Goal: Task Accomplishment & Management: Use online tool/utility

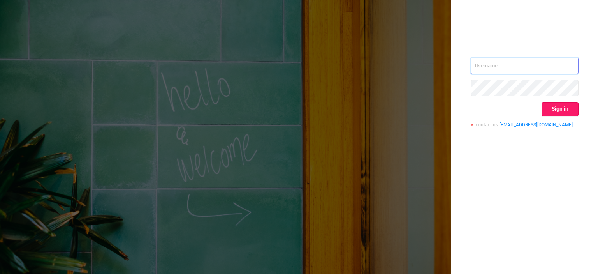
type input "tosh@buzzoola.com"
click at [544, 106] on button "Sign in" at bounding box center [560, 109] width 37 height 14
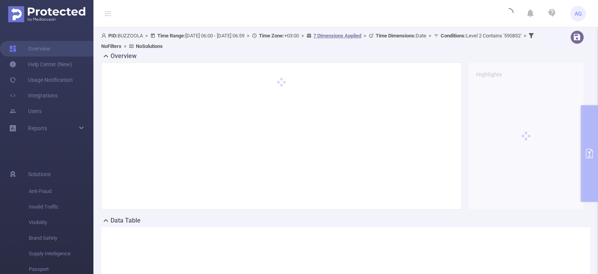
click at [583, 143] on div "Overview Highlights" at bounding box center [345, 133] width 489 height 164
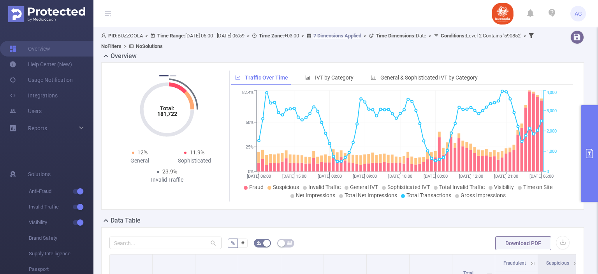
click at [586, 166] on button "primary" at bounding box center [589, 153] width 17 height 97
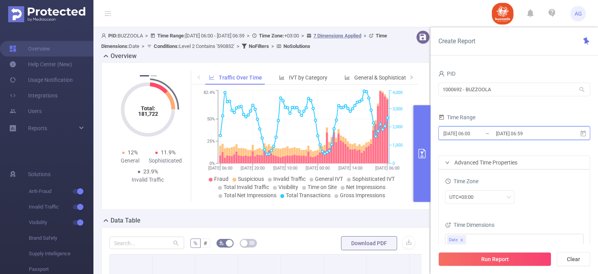
click at [580, 135] on icon at bounding box center [583, 133] width 7 height 7
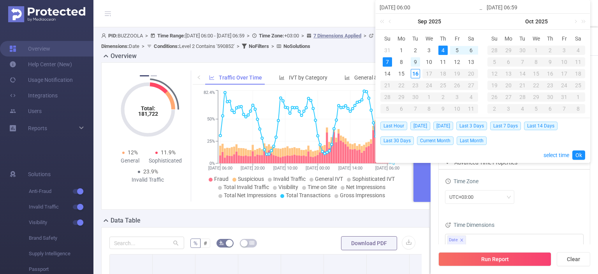
click at [416, 61] on div "9" at bounding box center [415, 61] width 9 height 9
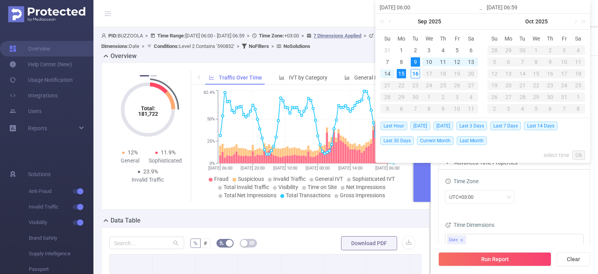
click at [399, 74] on div "15" at bounding box center [401, 73] width 9 height 9
type input "[DATE] 06:00"
type input "[DATE] 06:59"
type input "[DATE] 06:00"
type input "[DATE] 06:59"
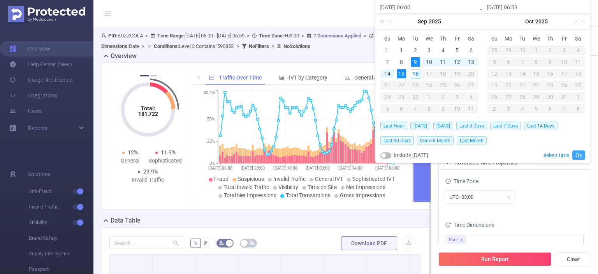
click at [580, 155] on link "Ok" at bounding box center [578, 154] width 13 height 9
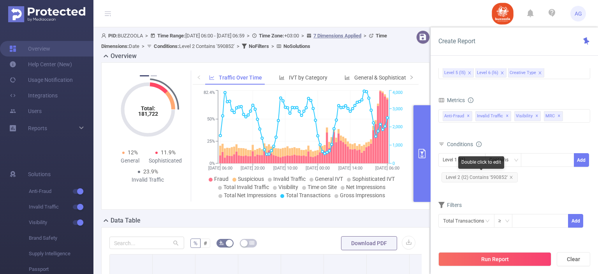
click at [496, 174] on span "Level 2 (l2) Contains '590852'" at bounding box center [480, 177] width 76 height 10
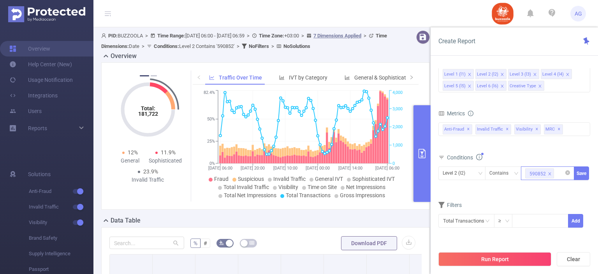
click at [551, 173] on icon "icon: close" at bounding box center [550, 174] width 4 height 4
click at [551, 173] on div at bounding box center [547, 173] width 45 height 13
paste input "583140"
type input "583140"
click at [547, 187] on li "583140" at bounding box center [547, 188] width 53 height 12
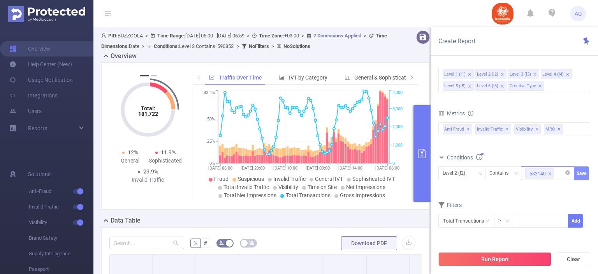
click at [581, 174] on button "Save" at bounding box center [581, 173] width 15 height 14
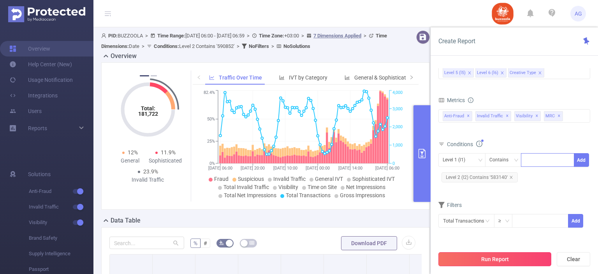
click at [521, 261] on button "Run Report" at bounding box center [494, 259] width 113 height 14
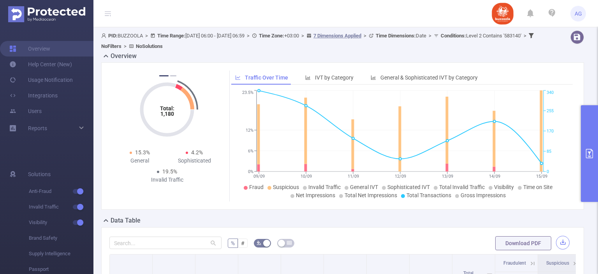
click at [560, 238] on button "button" at bounding box center [563, 243] width 14 height 14
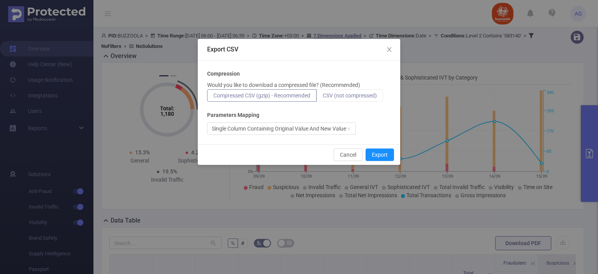
click at [376, 92] on label "CSV (not compressed)" at bounding box center [350, 95] width 67 height 12
click at [323, 97] on input "CSV (not compressed)" at bounding box center [323, 97] width 0 height 0
click at [380, 151] on button "Export" at bounding box center [380, 154] width 28 height 12
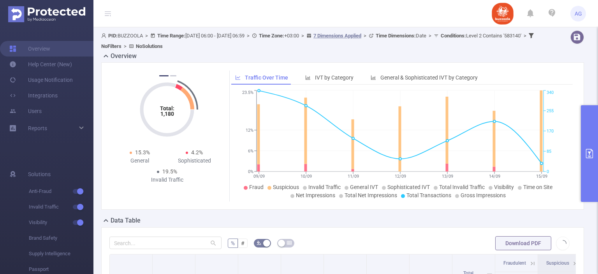
click at [552, 53] on div "Overview" at bounding box center [345, 56] width 489 height 11
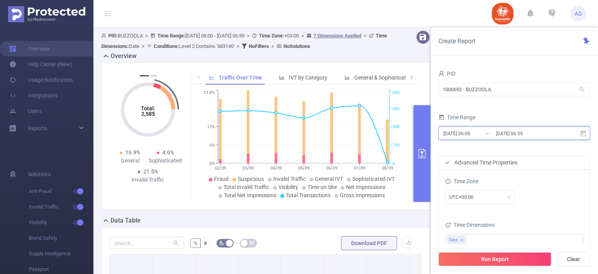
click at [583, 131] on icon at bounding box center [583, 133] width 5 height 6
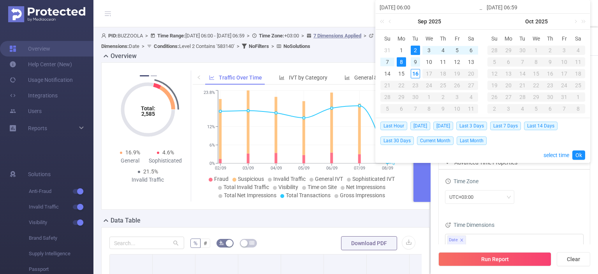
click at [415, 60] on div "9" at bounding box center [415, 61] width 9 height 9
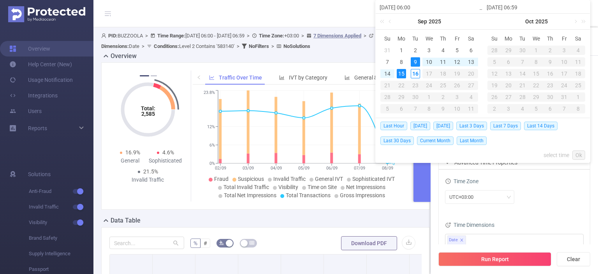
click at [405, 71] on div "15" at bounding box center [401, 73] width 9 height 9
type input "[DATE] 06:00"
type input "[DATE] 06:59"
type input "[DATE] 06:00"
type input "[DATE] 06:59"
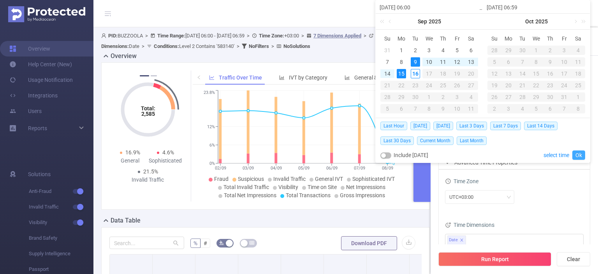
click at [576, 153] on link "Ok" at bounding box center [578, 154] width 13 height 9
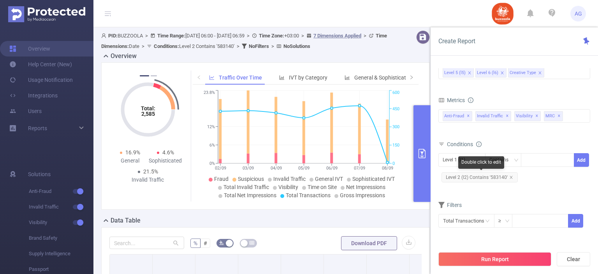
click at [500, 178] on span "Level 2 (l2) Contains '583140'" at bounding box center [480, 177] width 76 height 10
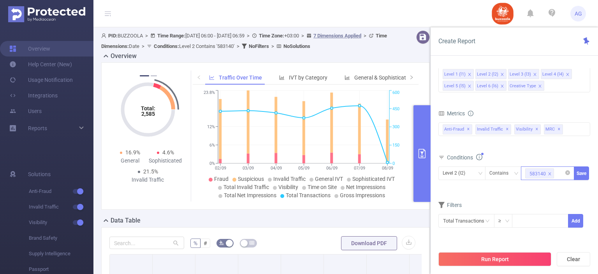
click at [548, 172] on icon "icon: close" at bounding box center [550, 174] width 4 height 4
click at [548, 171] on div "583140" at bounding box center [547, 173] width 45 height 13
paste input "588126"
type input "588126"
click at [550, 187] on li "588126" at bounding box center [547, 188] width 53 height 12
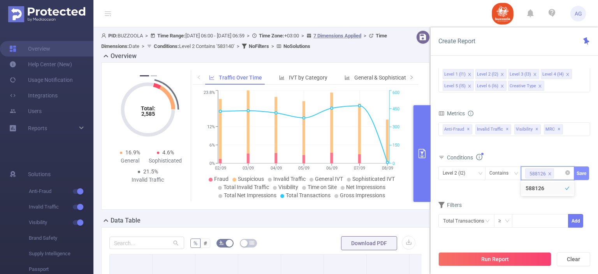
click at [586, 173] on button "Save" at bounding box center [581, 173] width 15 height 14
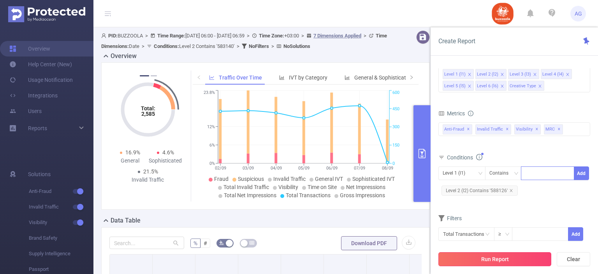
click at [507, 257] on button "Run Report" at bounding box center [494, 259] width 113 height 14
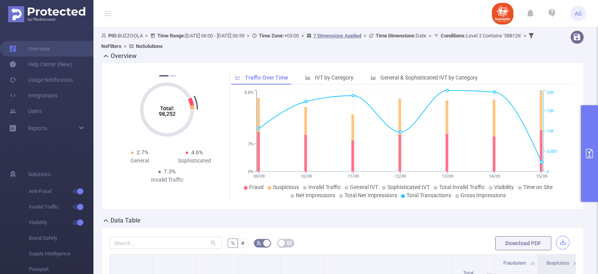
click at [558, 241] on button "button" at bounding box center [563, 243] width 14 height 14
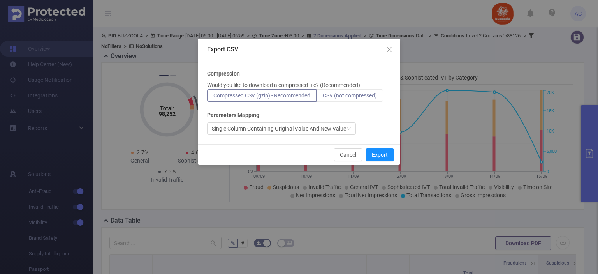
click at [363, 95] on span "CSV (not compressed)" at bounding box center [350, 95] width 54 height 6
click at [323, 97] on input "CSV (not compressed)" at bounding box center [323, 97] width 0 height 0
click at [384, 155] on button "Export" at bounding box center [380, 154] width 28 height 12
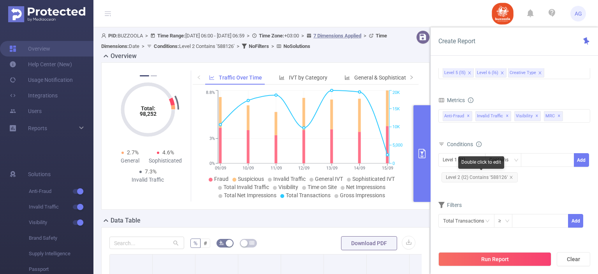
click at [503, 176] on span "Level 2 (l2) Contains '588126'" at bounding box center [480, 177] width 76 height 10
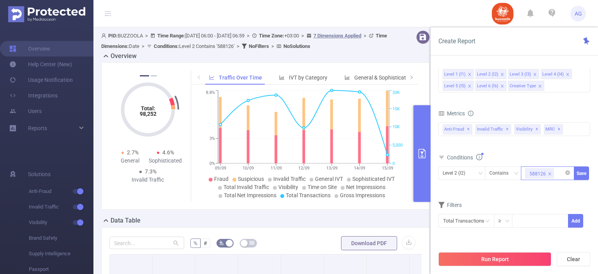
click at [549, 172] on icon "icon: close" at bounding box center [550, 174] width 4 height 4
click at [540, 173] on div at bounding box center [547, 173] width 45 height 13
paste input "587913"
type input "587913"
click at [539, 187] on li "587913" at bounding box center [547, 188] width 53 height 12
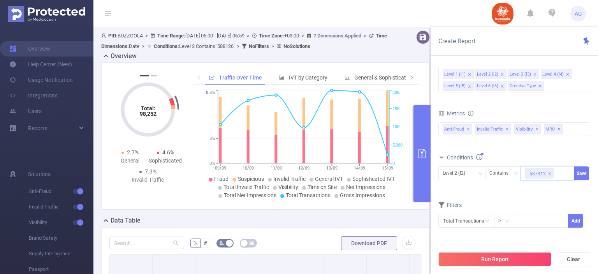
paste input "587900"
type input "587900"
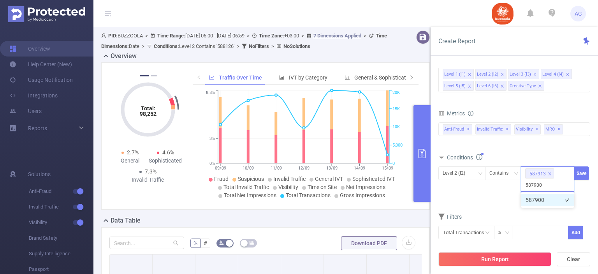
click at [544, 201] on li "587900" at bounding box center [547, 200] width 53 height 12
click at [579, 177] on button "Save" at bounding box center [581, 173] width 15 height 14
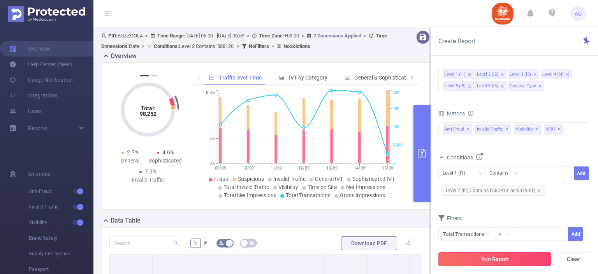
click at [526, 255] on button "Run Report" at bounding box center [494, 259] width 113 height 14
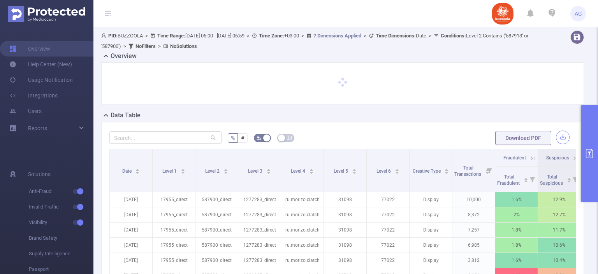
click at [556, 137] on button "button" at bounding box center [563, 137] width 14 height 14
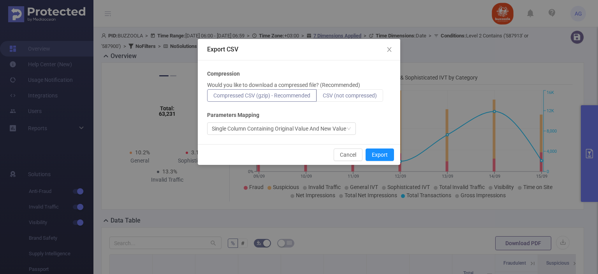
click at [357, 93] on span "CSV (not compressed)" at bounding box center [350, 95] width 54 height 6
click at [323, 97] on input "CSV (not compressed)" at bounding box center [323, 97] width 0 height 0
click at [385, 152] on button "Export" at bounding box center [380, 154] width 28 height 12
